Goal: Check status: Check status

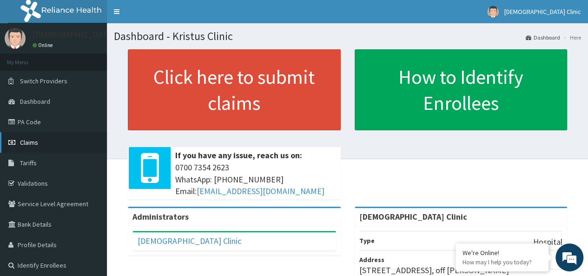
click at [30, 138] on span "Claims" at bounding box center [29, 142] width 18 height 8
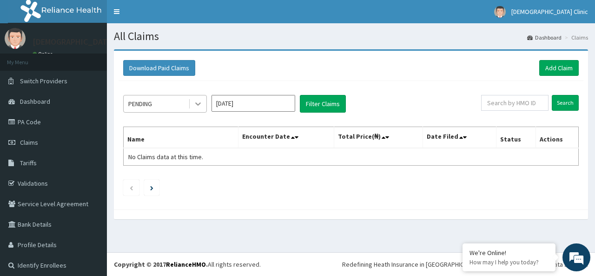
click at [199, 102] on icon at bounding box center [197, 103] width 9 height 9
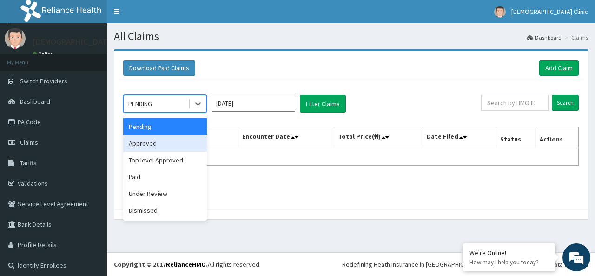
click at [176, 143] on div "Approved" at bounding box center [165, 143] width 84 height 17
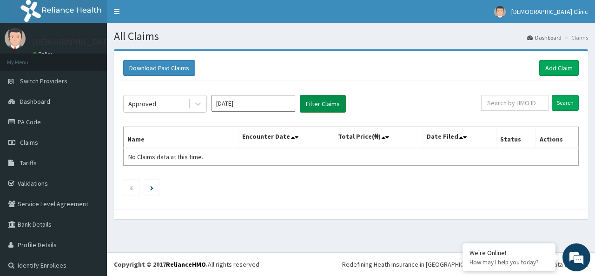
click at [322, 100] on button "Filter Claims" at bounding box center [323, 104] width 46 height 18
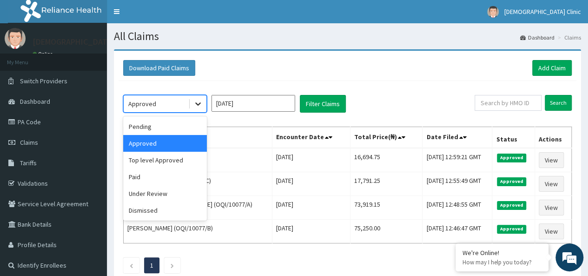
click at [198, 104] on icon at bounding box center [198, 104] width 6 height 3
click at [182, 163] on div "Top level Approved" at bounding box center [165, 160] width 84 height 17
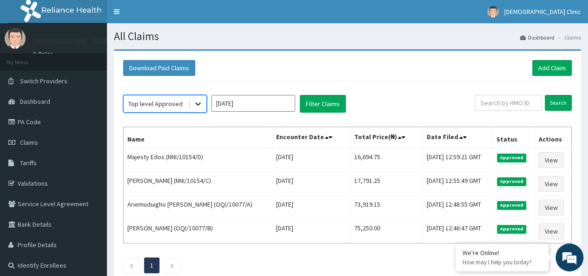
click at [197, 102] on icon at bounding box center [197, 103] width 9 height 9
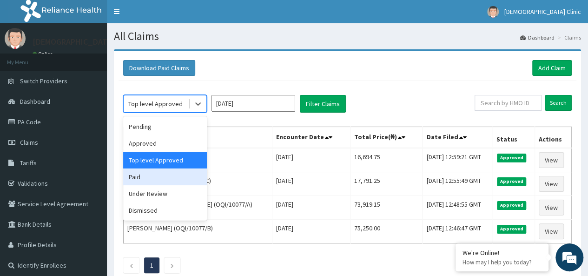
click at [138, 172] on div "Paid" at bounding box center [165, 176] width 84 height 17
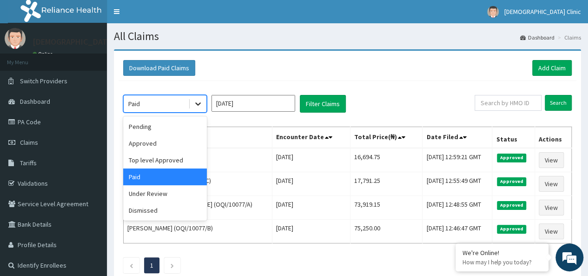
click at [194, 102] on icon at bounding box center [197, 103] width 9 height 9
click at [167, 146] on div "Approved" at bounding box center [165, 143] width 84 height 17
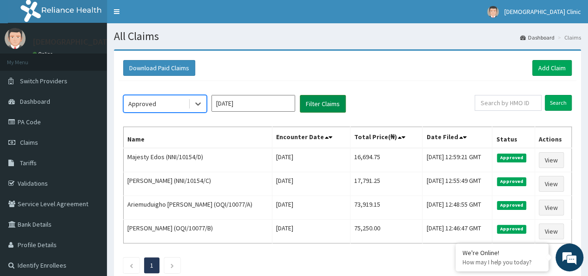
click at [322, 100] on button "Filter Claims" at bounding box center [323, 104] width 46 height 18
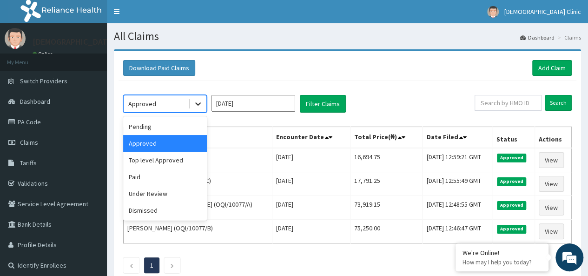
click at [200, 104] on icon at bounding box center [197, 103] width 9 height 9
click at [178, 155] on div "Top level Approved" at bounding box center [165, 160] width 84 height 17
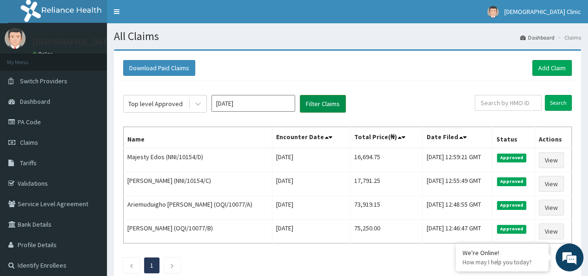
click at [318, 107] on button "Filter Claims" at bounding box center [323, 104] width 46 height 18
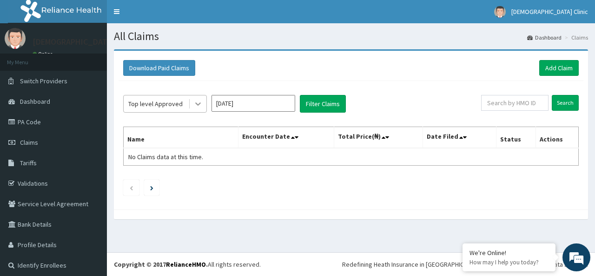
click at [197, 103] on icon at bounding box center [197, 103] width 9 height 9
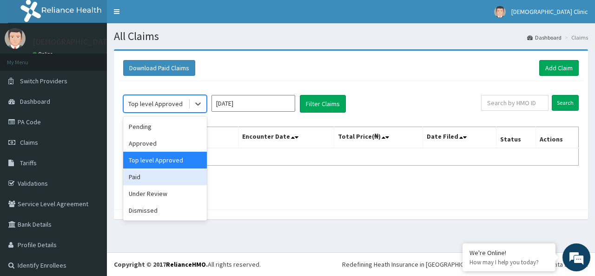
click at [157, 173] on div "Paid" at bounding box center [165, 176] width 84 height 17
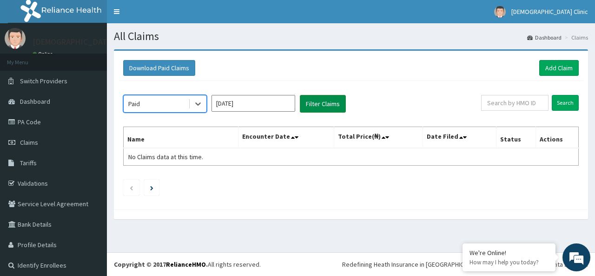
click at [325, 100] on button "Filter Claims" at bounding box center [323, 104] width 46 height 18
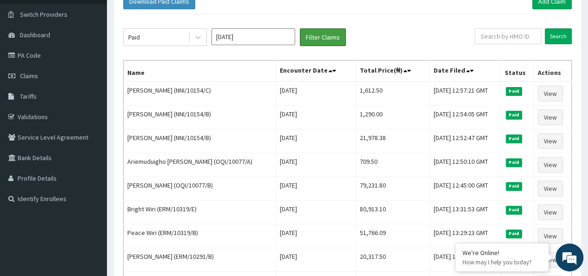
scroll to position [56, 0]
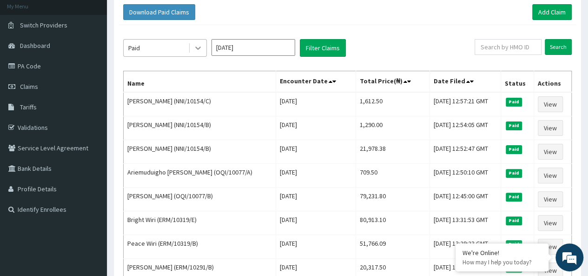
click at [195, 49] on icon at bounding box center [197, 47] width 9 height 9
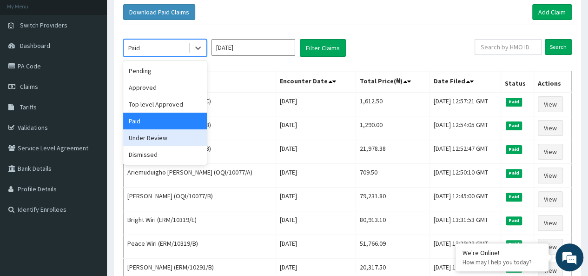
click at [166, 133] on div "Under Review" at bounding box center [165, 137] width 84 height 17
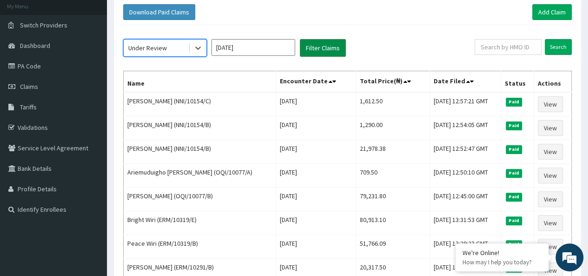
click at [318, 47] on button "Filter Claims" at bounding box center [323, 48] width 46 height 18
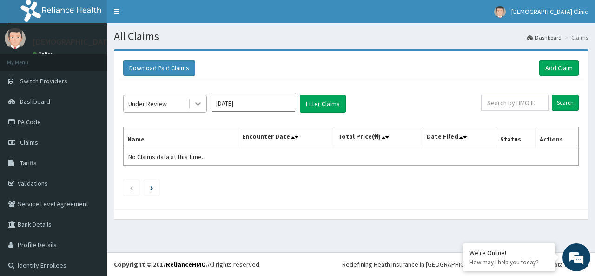
click at [199, 102] on icon at bounding box center [197, 103] width 9 height 9
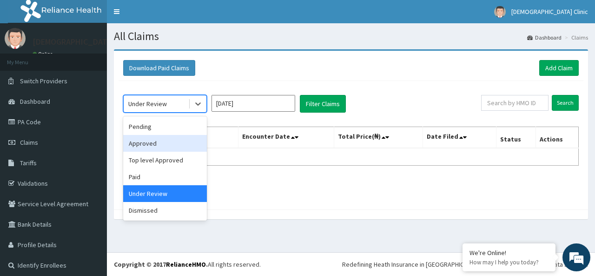
click at [164, 141] on div "Approved" at bounding box center [165, 143] width 84 height 17
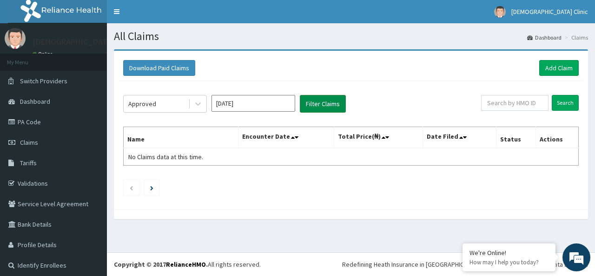
click at [313, 105] on button "Filter Claims" at bounding box center [323, 104] width 46 height 18
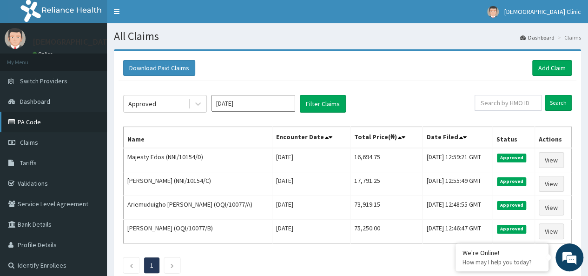
click at [28, 118] on link "PA Code" at bounding box center [53, 122] width 107 height 20
